Goal: Entertainment & Leisure: Consume media (video, audio)

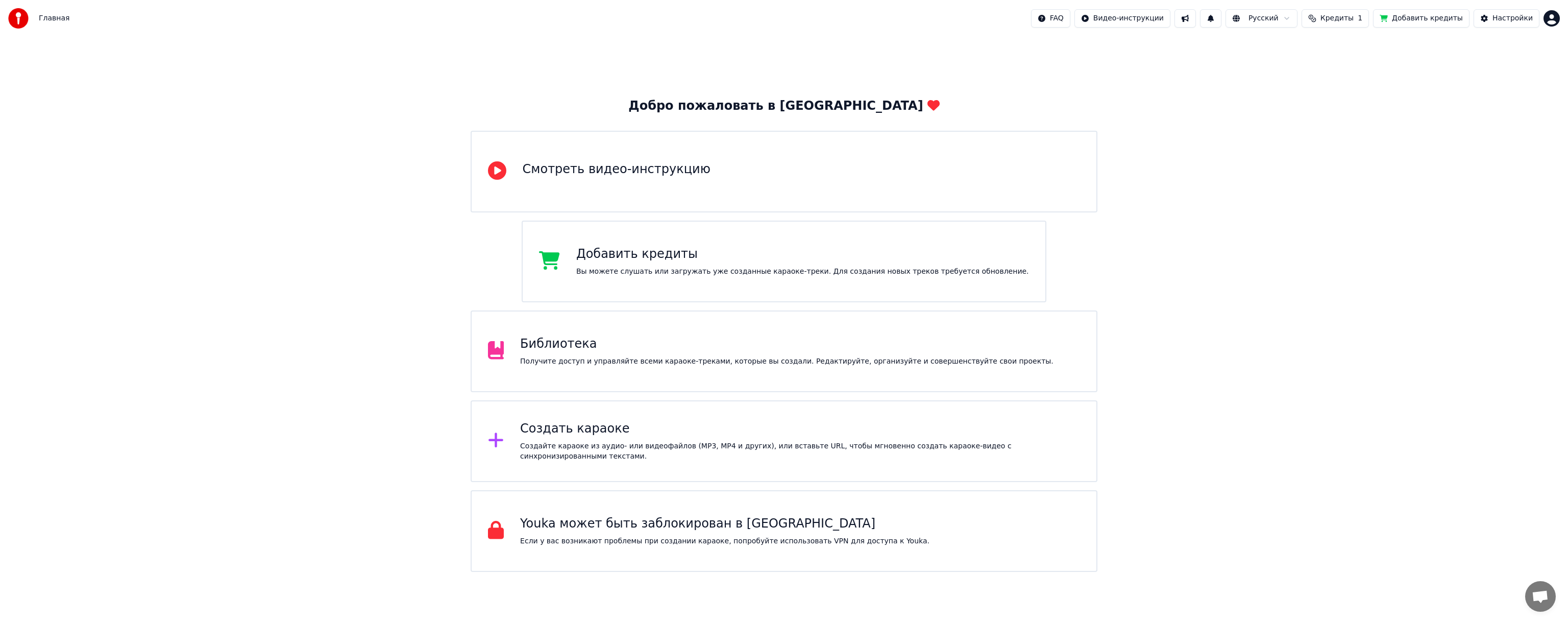
click at [642, 355] on div "Библиотека Получите доступ и управляйте всеми караоке-треками, которые вы созда…" at bounding box center [787, 351] width 533 height 30
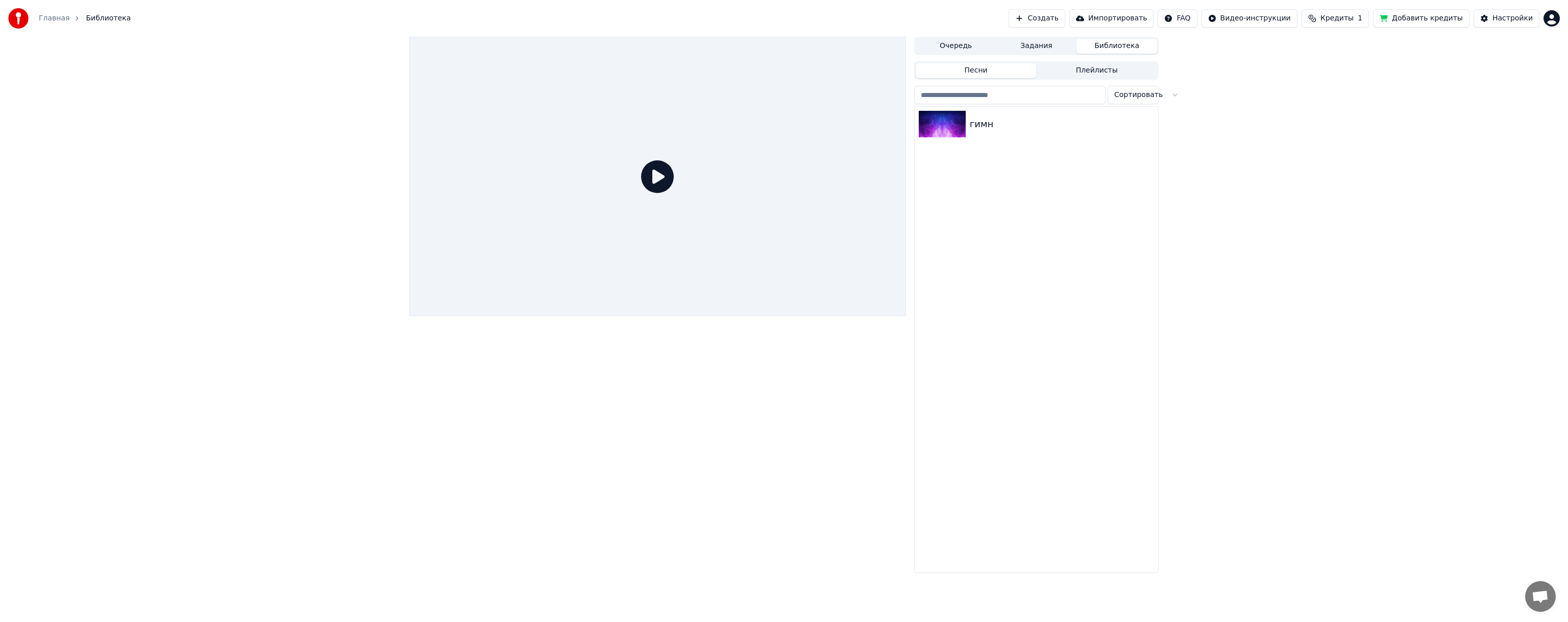
click at [1064, 50] on button "Задания" at bounding box center [1036, 46] width 81 height 15
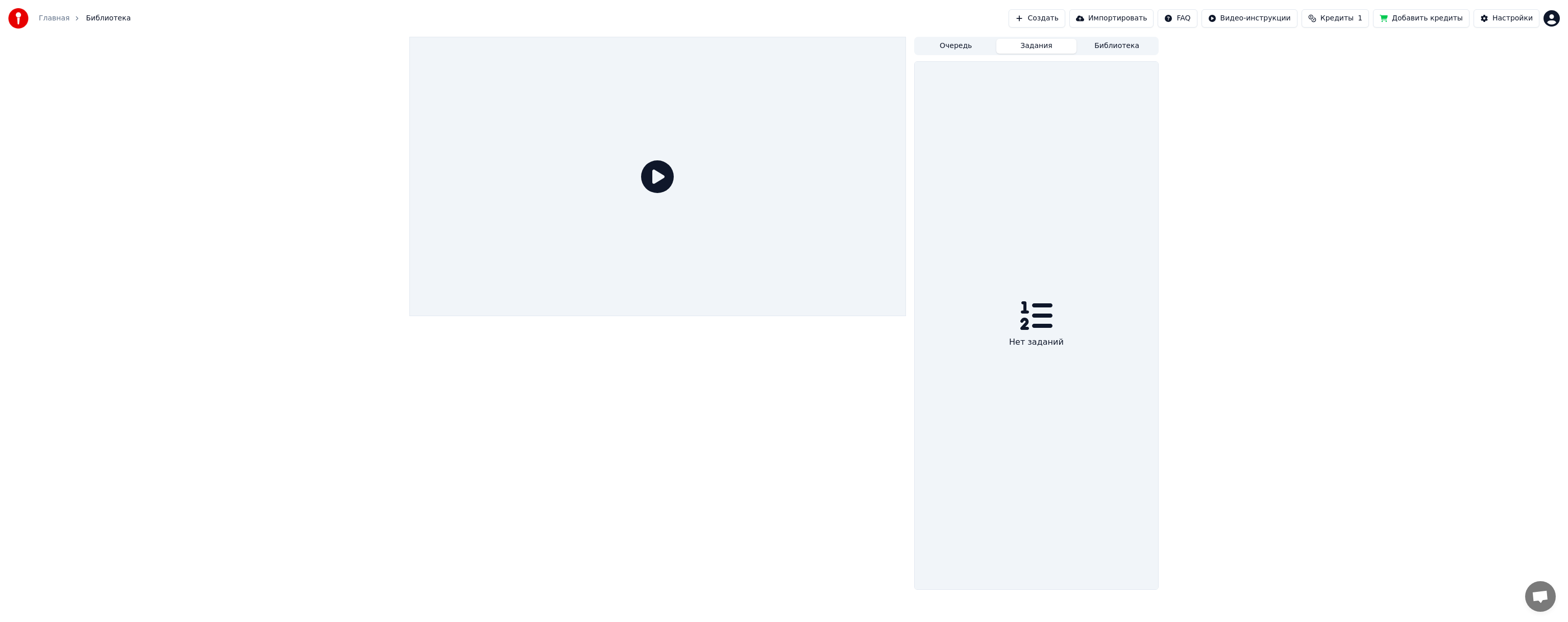
click at [975, 47] on button "Очередь" at bounding box center [956, 46] width 81 height 15
click at [1127, 45] on button "Библиотека" at bounding box center [1117, 46] width 81 height 15
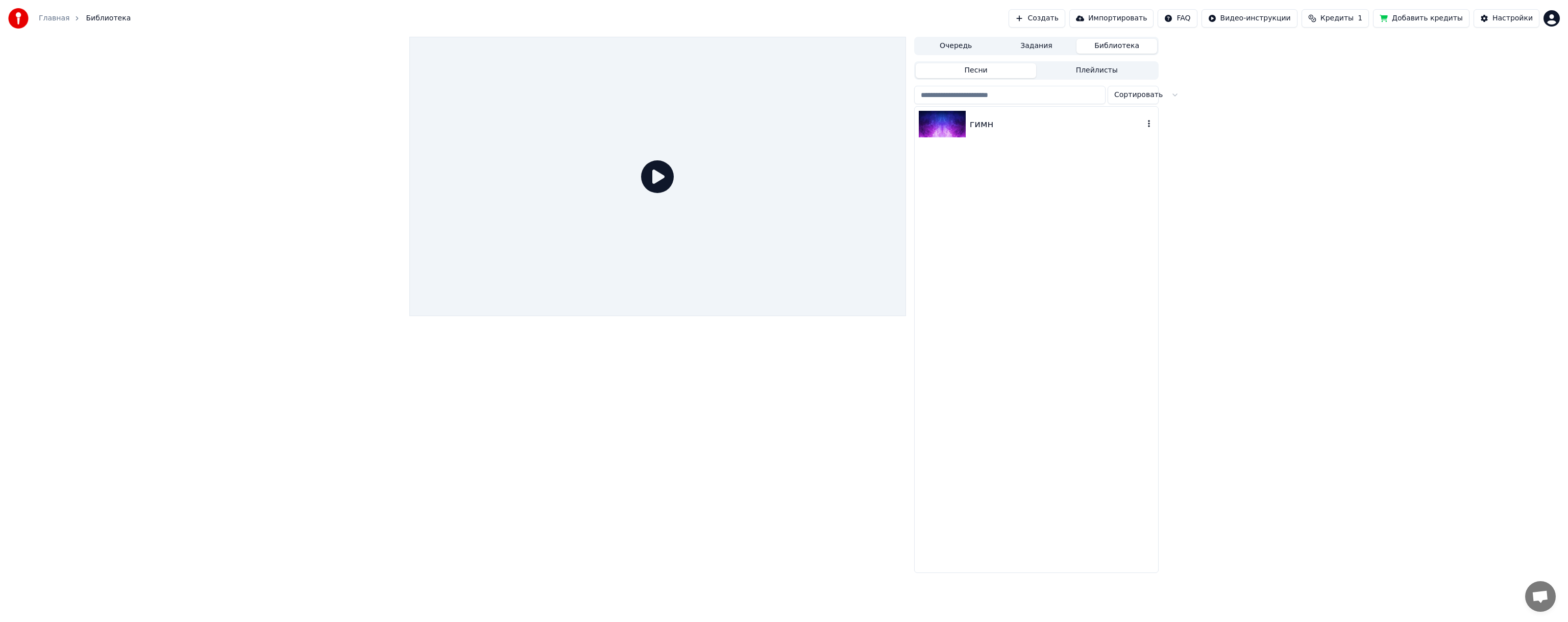
click at [1039, 126] on div "гимн" at bounding box center [1057, 124] width 174 height 14
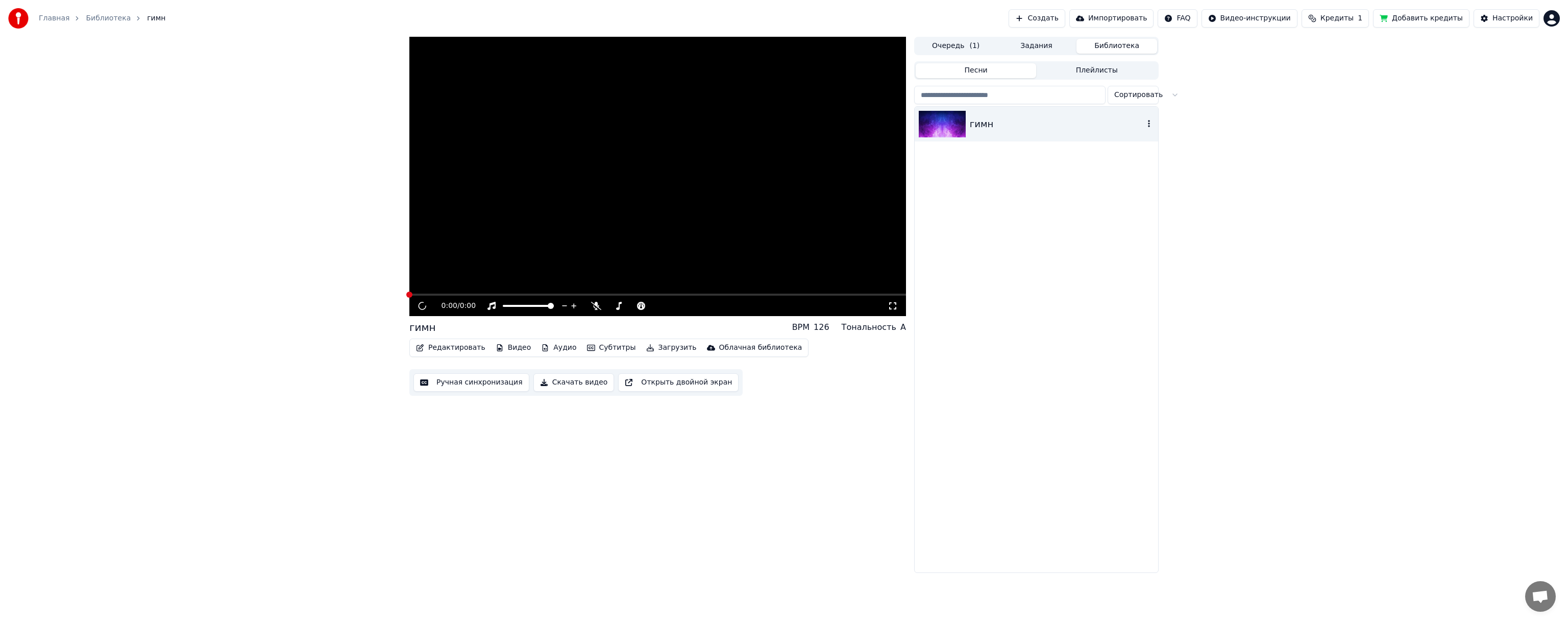
click at [1038, 126] on div "гимн" at bounding box center [1057, 124] width 174 height 14
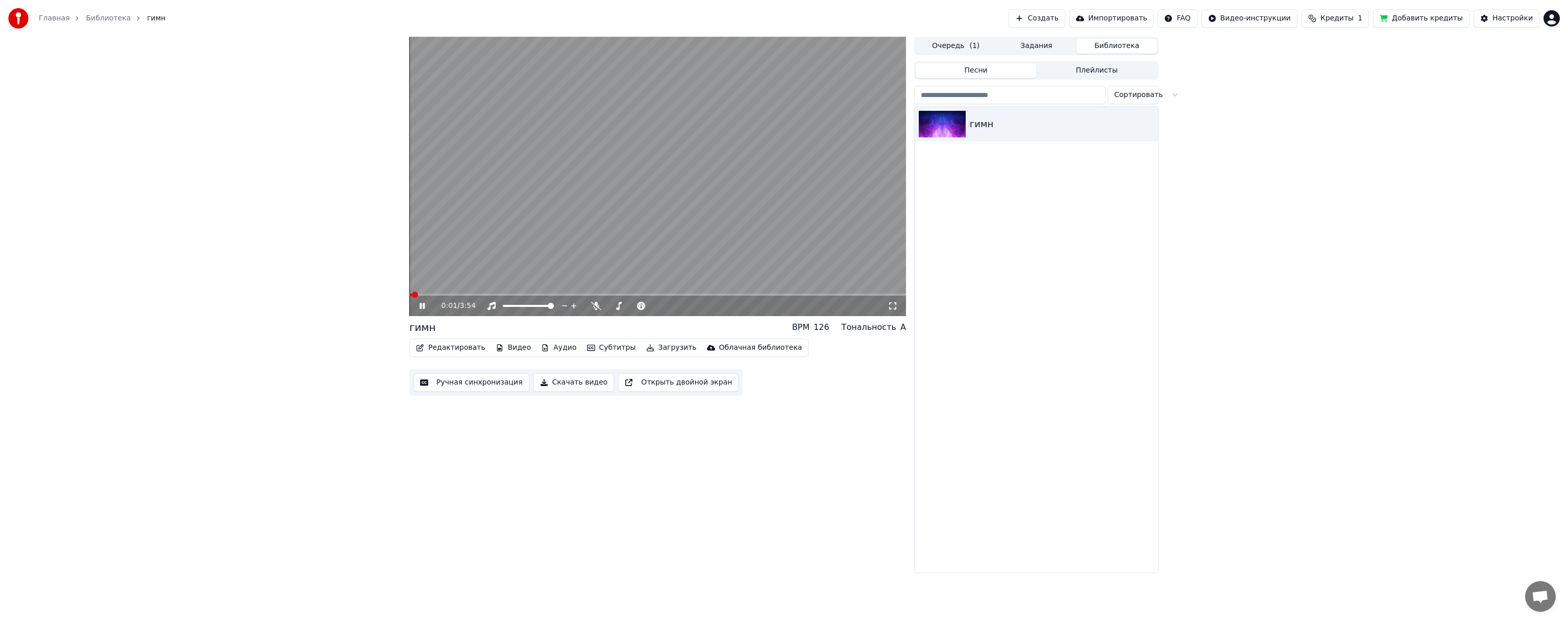
click at [461, 296] on span at bounding box center [658, 294] width 497 height 2
click at [486, 295] on span at bounding box center [658, 294] width 497 height 2
click at [596, 306] on icon at bounding box center [596, 305] width 10 height 8
click at [527, 292] on video at bounding box center [658, 176] width 497 height 279
click at [532, 296] on span at bounding box center [658, 294] width 497 height 2
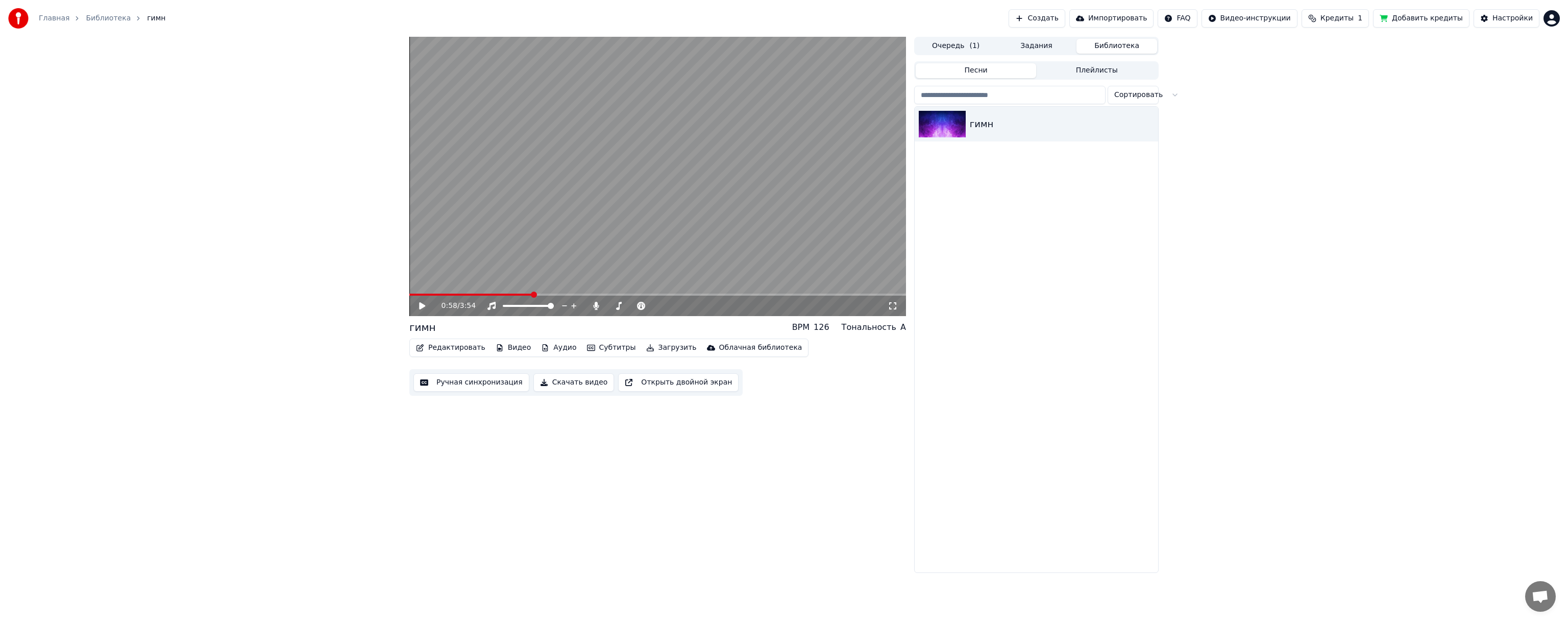
click at [414, 306] on div "0:58 / 3:54" at bounding box center [657, 305] width 489 height 10
click at [422, 304] on icon at bounding box center [423, 306] width 6 height 7
click at [586, 192] on video at bounding box center [658, 176] width 497 height 279
click at [971, 42] on span "( 1 )" at bounding box center [975, 46] width 10 height 10
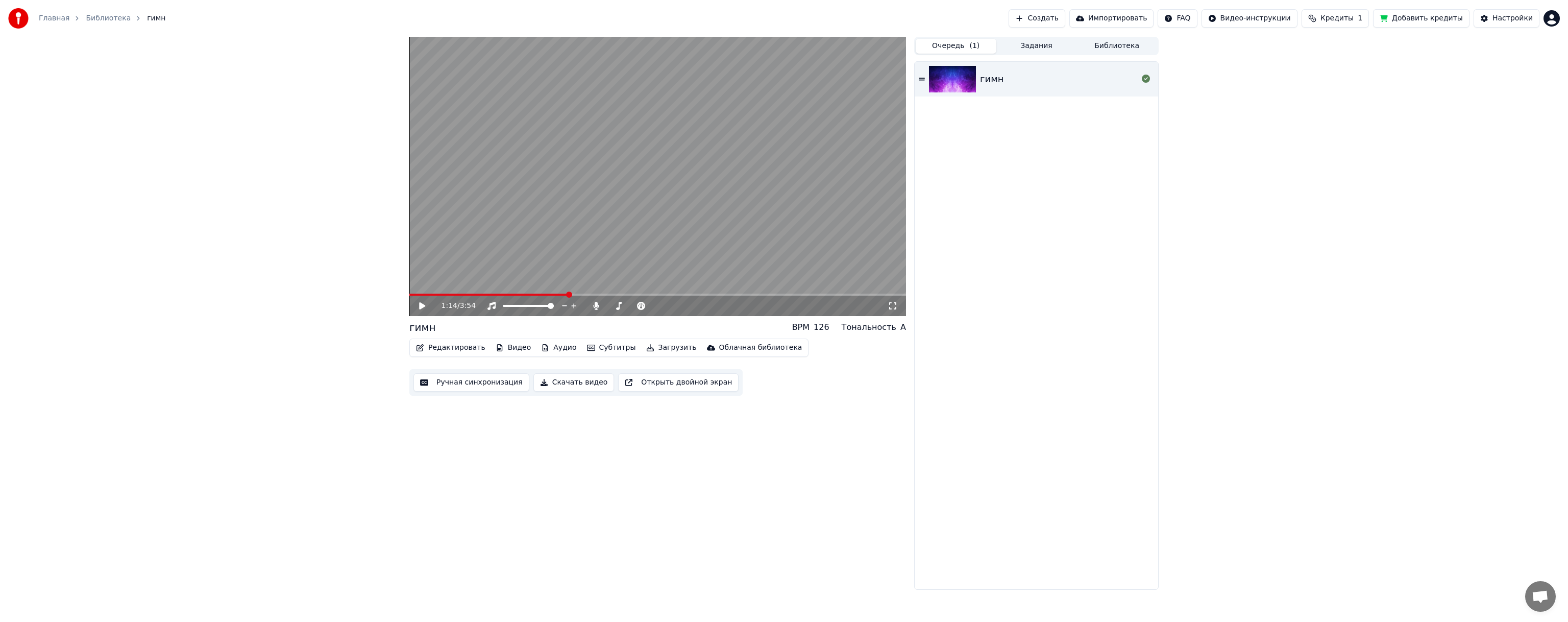
click at [1031, 46] on button "Задания" at bounding box center [1036, 46] width 81 height 15
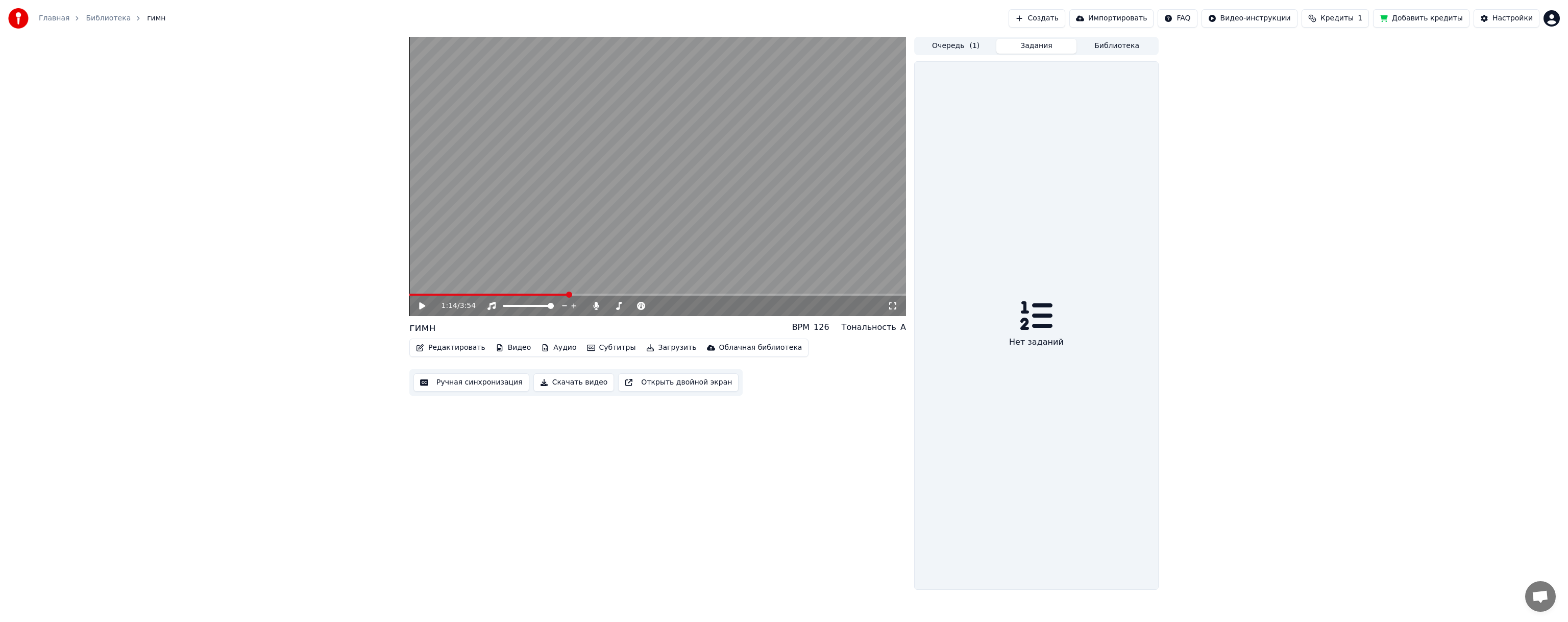
click at [1086, 47] on button "Библиотека" at bounding box center [1117, 46] width 81 height 15
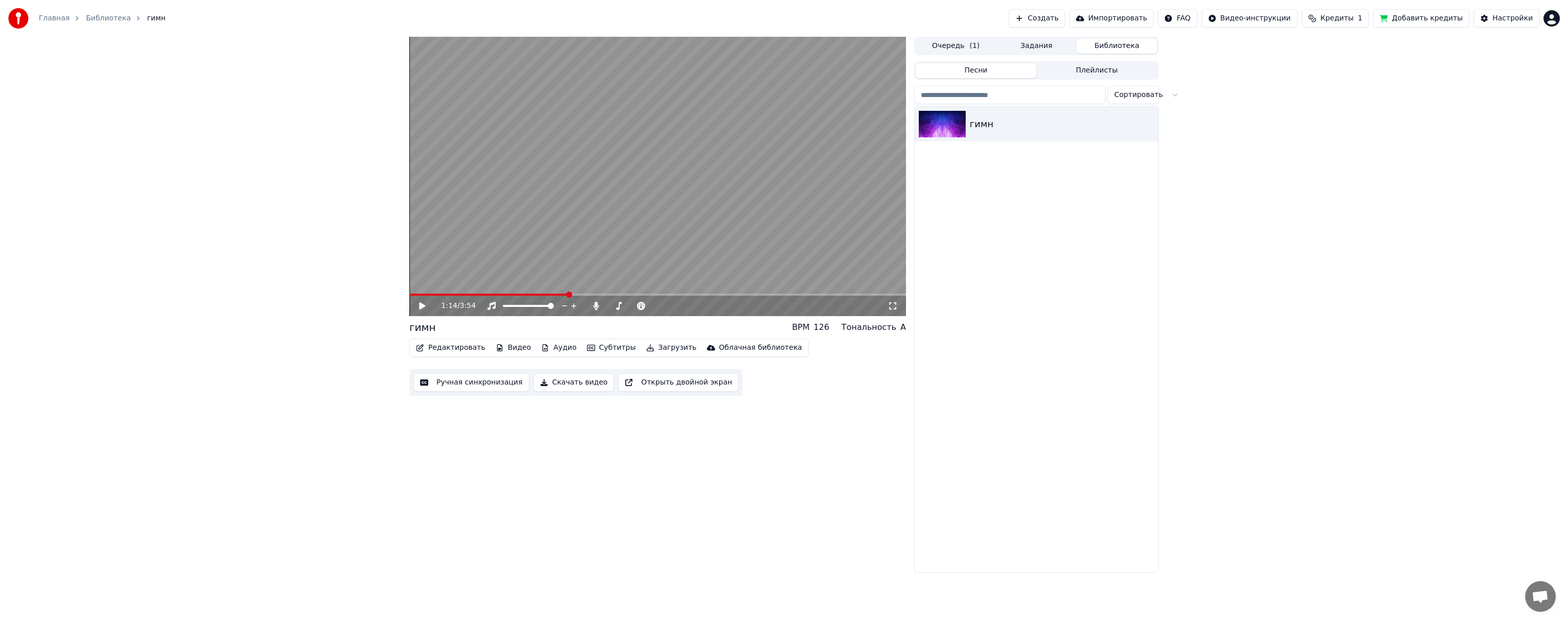
click at [96, 17] on link "Библиотека" at bounding box center [108, 18] width 45 height 10
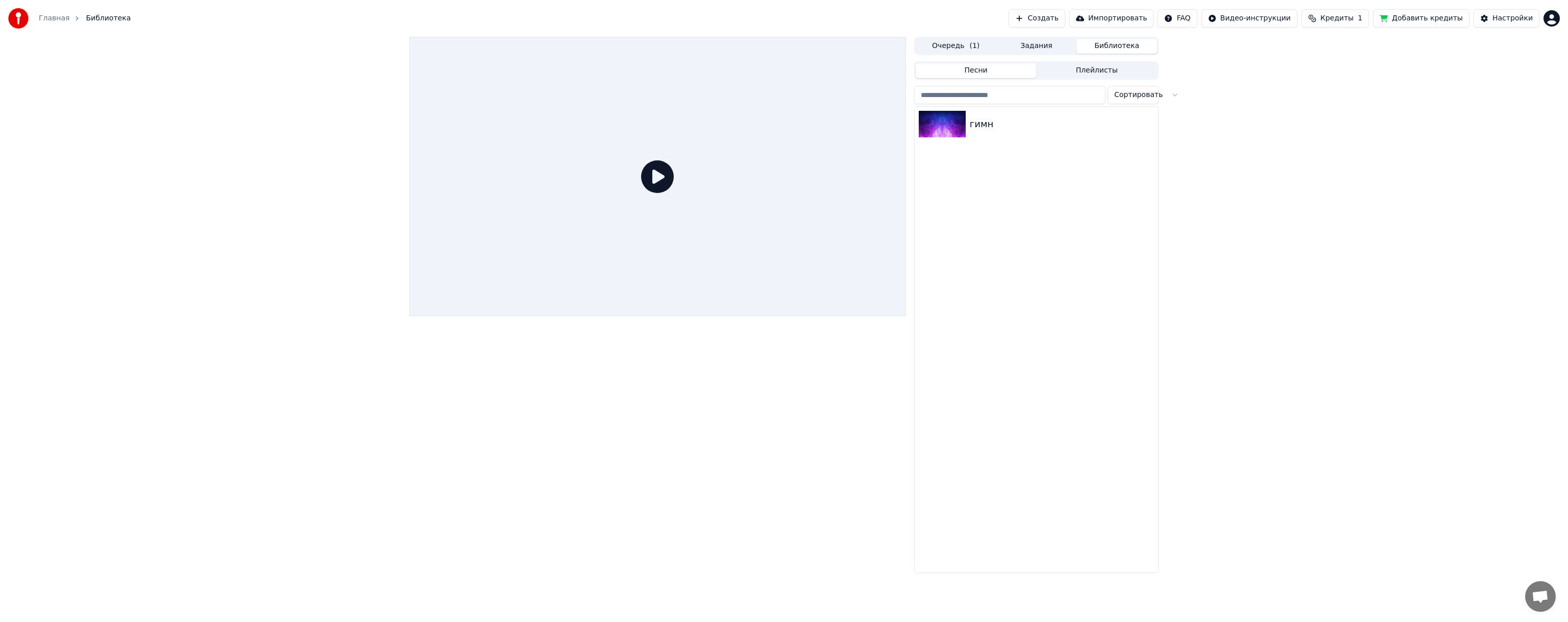
click at [96, 17] on span "Библиотека" at bounding box center [108, 18] width 45 height 10
